Goal: Information Seeking & Learning: Learn about a topic

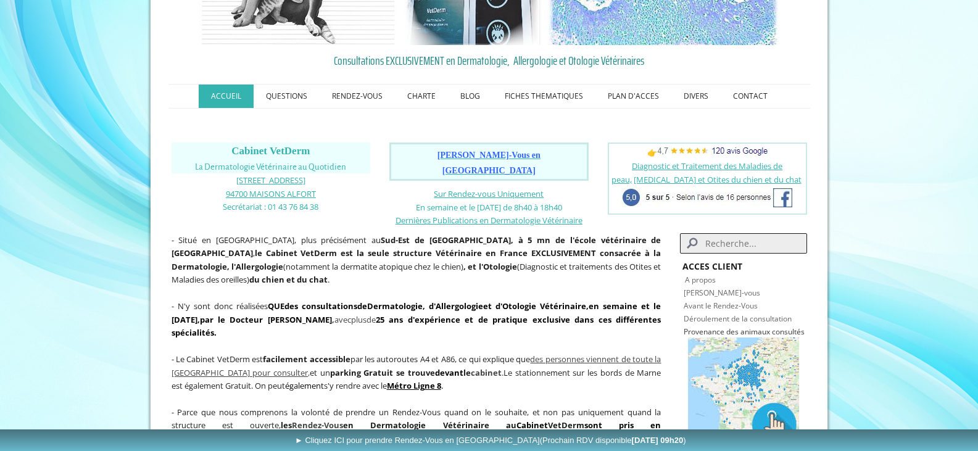
scroll to position [123, 0]
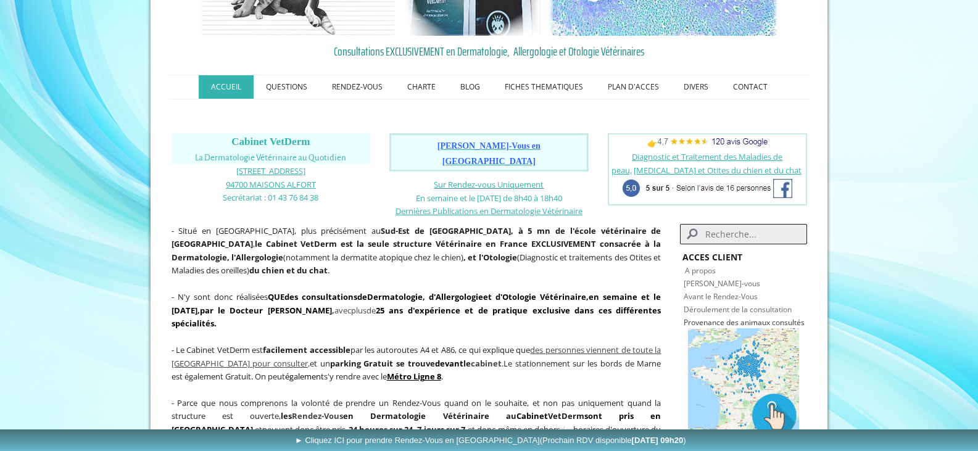
click at [468, 179] on span "Sur Rendez-vous Uniquement" at bounding box center [489, 184] width 110 height 11
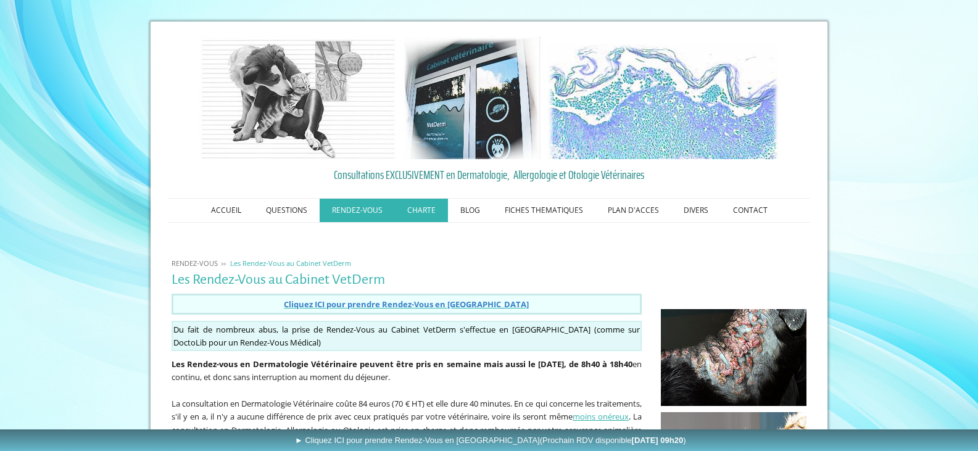
click at [417, 206] on link "CHARTE" at bounding box center [421, 210] width 53 height 23
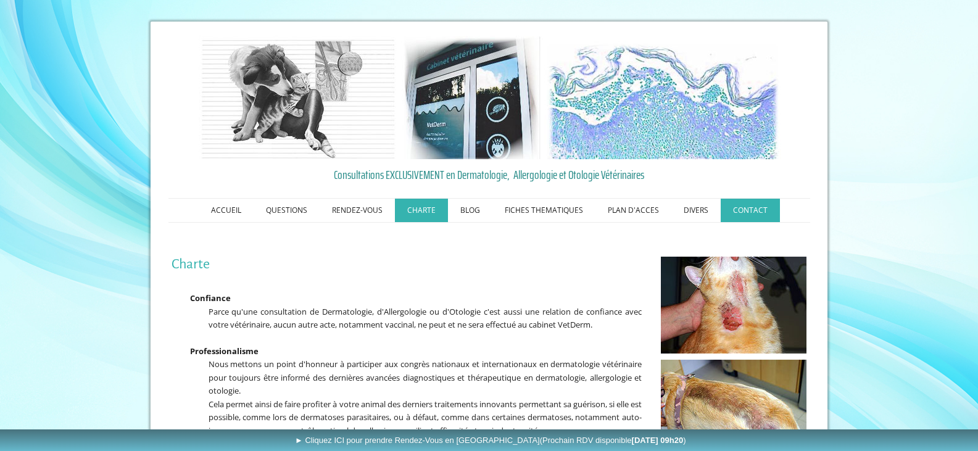
click at [751, 205] on link "CONTACT" at bounding box center [750, 210] width 59 height 23
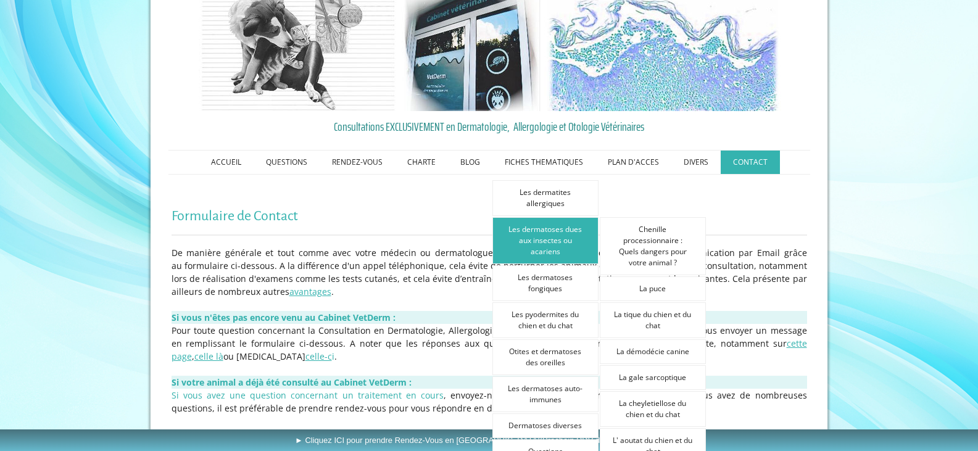
scroll to position [62, 0]
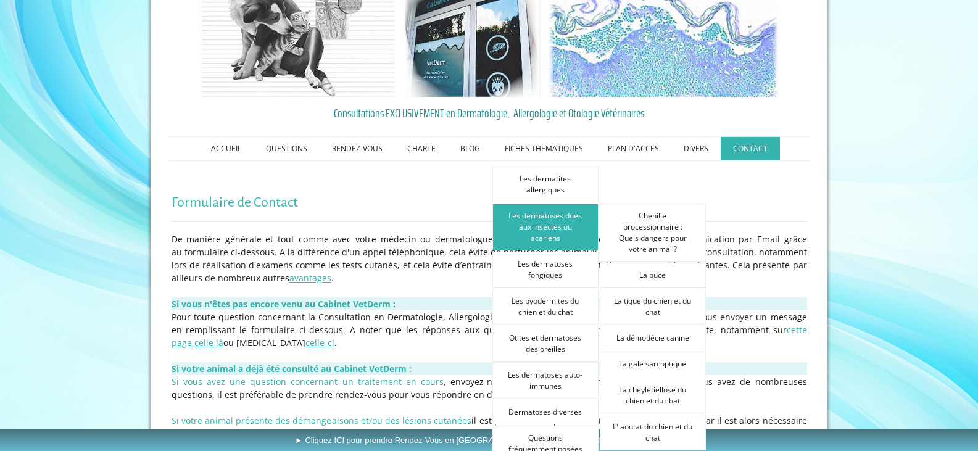
click at [554, 232] on link "Les dermatoses dues aux insectes ou acariens" at bounding box center [546, 227] width 106 height 47
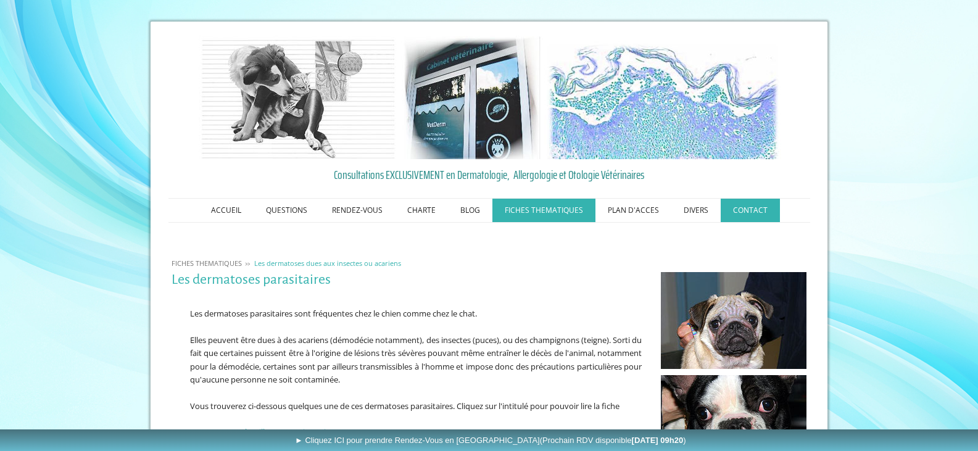
click at [762, 207] on link "CONTACT" at bounding box center [750, 210] width 59 height 23
